Goal: Feedback & Contribution: Submit feedback/report problem

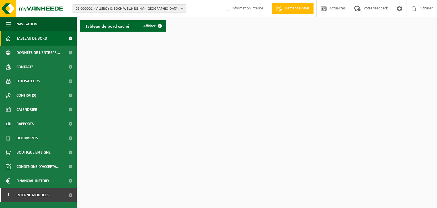
click at [92, 5] on span "01-000001 - VILLEROY & BOCH WELLNESS NV - ROESELARE" at bounding box center [127, 9] width 103 height 9
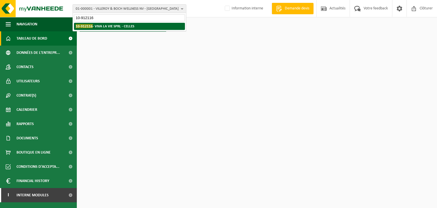
type input "10-912116"
click at [110, 29] on li "10-912116 - VIVA LA VIE SPRL - CELLES" at bounding box center [129, 26] width 111 height 7
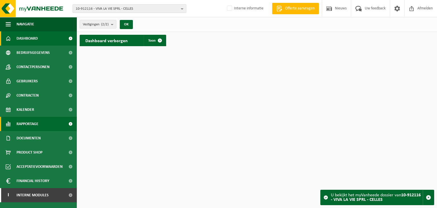
click at [42, 124] on link "Rapportage" at bounding box center [38, 124] width 77 height 14
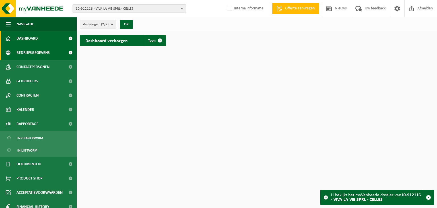
click at [51, 54] on link "Bedrijfsgegevens" at bounding box center [38, 53] width 77 height 14
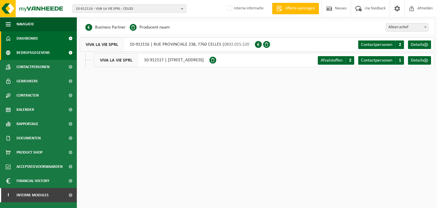
click at [42, 40] on link "Dashboard" at bounding box center [38, 38] width 77 height 14
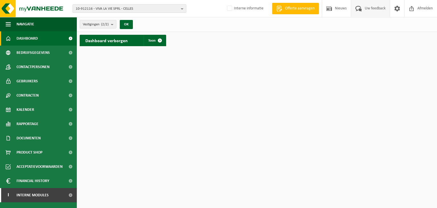
click at [362, 8] on span at bounding box center [358, 8] width 9 height 17
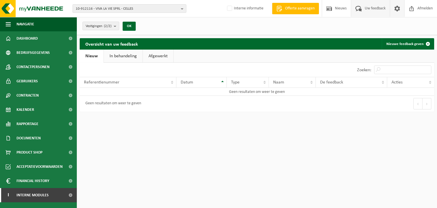
click at [395, 12] on span at bounding box center [397, 8] width 9 height 17
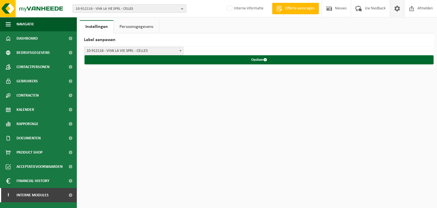
click at [397, 9] on span at bounding box center [397, 8] width 9 height 17
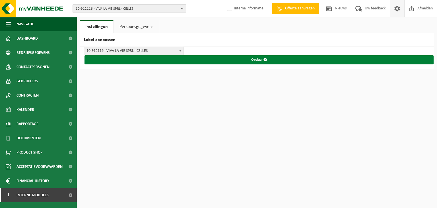
click at [252, 59] on button "Opslaan" at bounding box center [258, 59] width 349 height 9
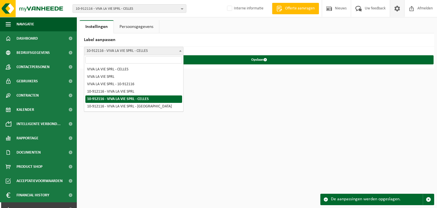
click at [182, 51] on span at bounding box center [180, 50] width 6 height 7
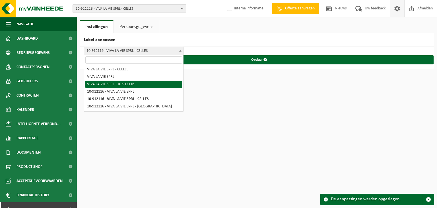
select select "2"
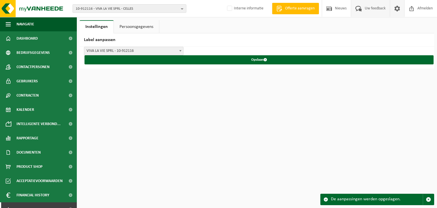
click at [373, 9] on span "Uw feedback" at bounding box center [375, 8] width 24 height 17
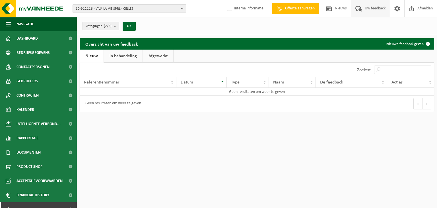
click at [128, 57] on link "In behandeling" at bounding box center [123, 55] width 39 height 13
click at [159, 54] on link "Afgewerkt" at bounding box center [159, 55] width 30 height 13
click at [102, 55] on link "Nieuw" at bounding box center [91, 55] width 23 height 13
click at [394, 43] on link "Nieuwe feedback geven" at bounding box center [408, 43] width 52 height 11
click at [395, 46] on link "Nieuwe feedback geven" at bounding box center [408, 43] width 52 height 11
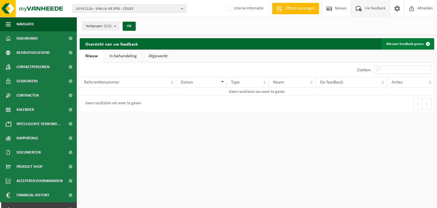
click at [396, 45] on link "Nieuwe feedback geven" at bounding box center [408, 43] width 52 height 11
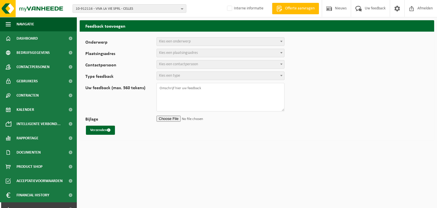
select select
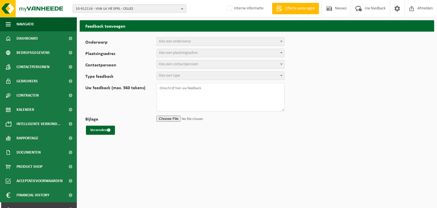
select select
click at [281, 42] on span at bounding box center [281, 41] width 6 height 7
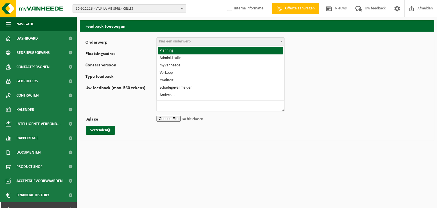
drag, startPoint x: 364, startPoint y: 109, endPoint x: 355, endPoint y: 106, distance: 9.5
click at [364, 109] on form "Onderwerp Planning Administratie myVanheede Verkoop Kwaliteit Schadegeval melde…" at bounding box center [256, 85] width 343 height 97
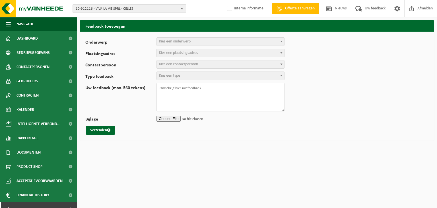
click at [283, 51] on span at bounding box center [281, 52] width 6 height 7
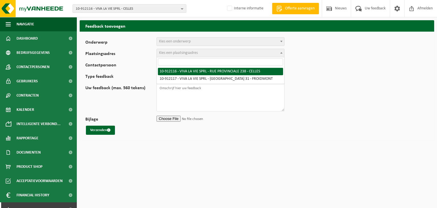
click at [344, 95] on form "Onderwerp Planning Administratie myVanheede Verkoop Kwaliteit Schadegeval melde…" at bounding box center [256, 85] width 343 height 97
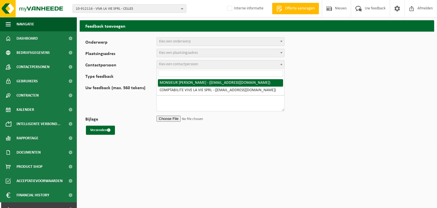
click at [280, 65] on span at bounding box center [281, 63] width 6 height 7
click at [364, 108] on form "Onderwerp Planning Administratie myVanheede Verkoop Kwaliteit Schadegeval melde…" at bounding box center [256, 85] width 343 height 97
